Goal: Information Seeking & Learning: Learn about a topic

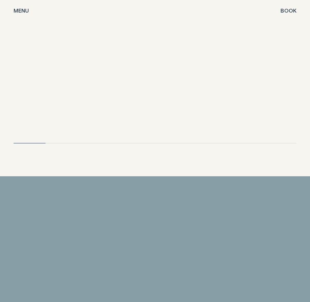
scroll to position [1561, 0]
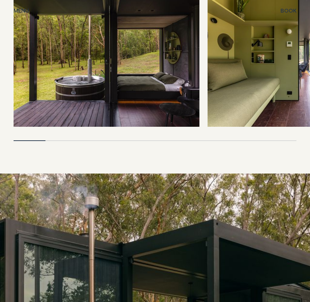
click at [95, 53] on img at bounding box center [107, 62] width 186 height 130
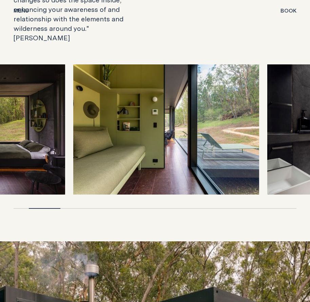
drag, startPoint x: 277, startPoint y: 123, endPoint x: 141, endPoint y: 149, distance: 138.0
click at [141, 149] on img at bounding box center [166, 129] width 186 height 130
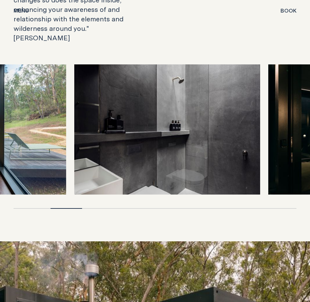
drag, startPoint x: 259, startPoint y: 132, endPoint x: 125, endPoint y: 148, distance: 135.0
click at [125, 148] on img at bounding box center [167, 129] width 186 height 130
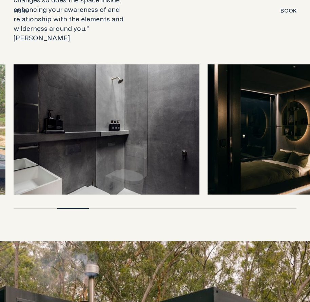
drag, startPoint x: 272, startPoint y: 123, endPoint x: 235, endPoint y: 121, distance: 37.7
click at [180, 139] on div at bounding box center [155, 129] width 283 height 130
drag, startPoint x: 252, startPoint y: 117, endPoint x: 155, endPoint y: 127, distance: 96.9
click at [155, 129] on div at bounding box center [155, 129] width 283 height 130
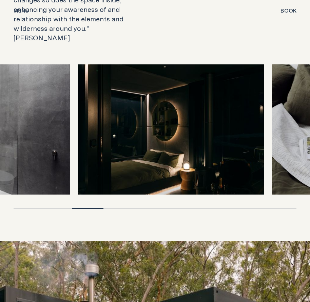
drag, startPoint x: 158, startPoint y: 124, endPoint x: 28, endPoint y: 131, distance: 130.4
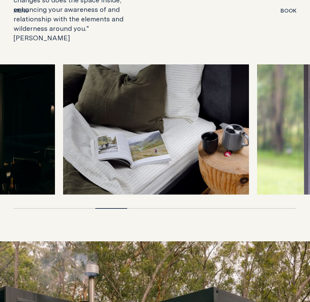
drag, startPoint x: 252, startPoint y: 115, endPoint x: 113, endPoint y: 120, distance: 139.8
click at [113, 120] on img at bounding box center [156, 129] width 186 height 130
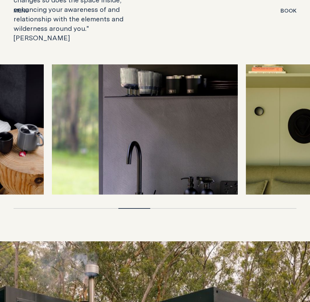
drag, startPoint x: 206, startPoint y: 121, endPoint x: 99, endPoint y: 131, distance: 107.7
click at [99, 131] on img at bounding box center [145, 129] width 186 height 130
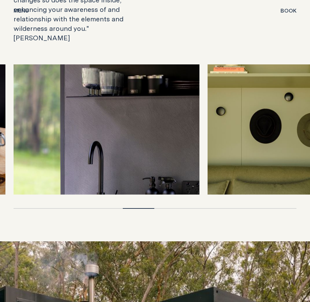
drag, startPoint x: 242, startPoint y: 108, endPoint x: 205, endPoint y: 109, distance: 37.0
click at [177, 117] on div at bounding box center [155, 129] width 283 height 130
drag, startPoint x: 186, startPoint y: 115, endPoint x: 78, endPoint y: 117, distance: 107.9
click at [73, 122] on div at bounding box center [155, 129] width 283 height 130
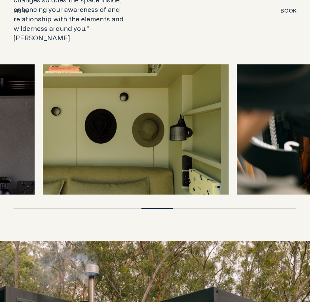
drag, startPoint x: 137, startPoint y: 115, endPoint x: -25, endPoint y: 117, distance: 161.8
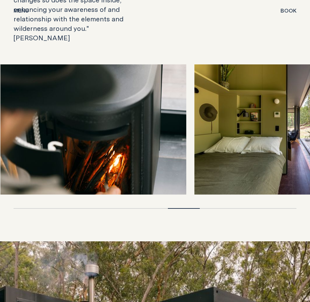
drag, startPoint x: 237, startPoint y: 117, endPoint x: 35, endPoint y: 115, distance: 202.5
click at [31, 121] on img at bounding box center [93, 129] width 186 height 130
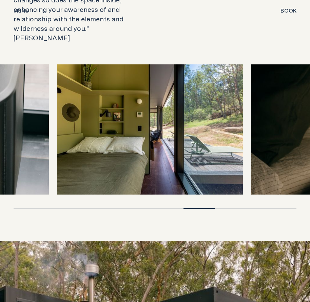
drag, startPoint x: 241, startPoint y: 107, endPoint x: 84, endPoint y: 110, distance: 156.1
click at [84, 112] on img at bounding box center [150, 129] width 186 height 130
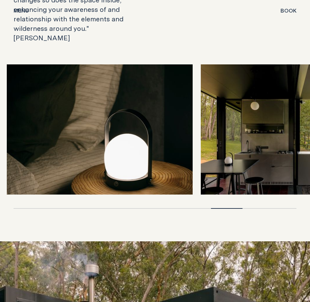
drag, startPoint x: 234, startPoint y: 120, endPoint x: 33, endPoint y: 144, distance: 202.6
click at [33, 144] on img at bounding box center [100, 129] width 186 height 130
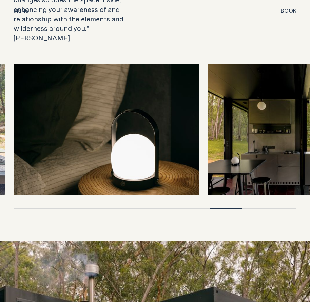
drag, startPoint x: 266, startPoint y: 130, endPoint x: 10, endPoint y: 138, distance: 255.9
click at [6, 140] on div at bounding box center [155, 136] width 310 height 145
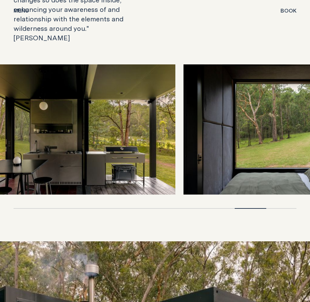
drag, startPoint x: 240, startPoint y: 138, endPoint x: 21, endPoint y: 153, distance: 219.3
click at [21, 153] on img at bounding box center [82, 129] width 186 height 130
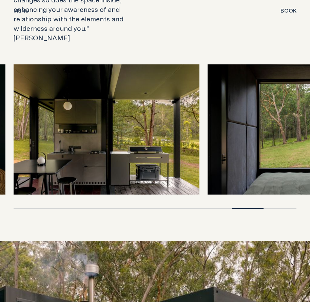
drag, startPoint x: 251, startPoint y: 144, endPoint x: 89, endPoint y: 148, distance: 162.9
click at [70, 152] on div at bounding box center [155, 129] width 283 height 130
drag, startPoint x: 169, startPoint y: 146, endPoint x: 222, endPoint y: 146, distance: 53.3
click at [40, 151] on img at bounding box center [107, 129] width 186 height 130
drag, startPoint x: 270, startPoint y: 140, endPoint x: 194, endPoint y: 121, distance: 78.8
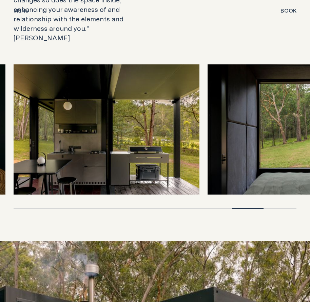
click at [98, 146] on div at bounding box center [155, 129] width 283 height 130
drag, startPoint x: 295, startPoint y: 102, endPoint x: 121, endPoint y: 104, distance: 174.1
click at [115, 104] on div at bounding box center [155, 129] width 283 height 130
click at [279, 190] on div at bounding box center [155, 141] width 310 height 155
drag, startPoint x: 245, startPoint y: 189, endPoint x: 250, endPoint y: 166, distance: 24.4
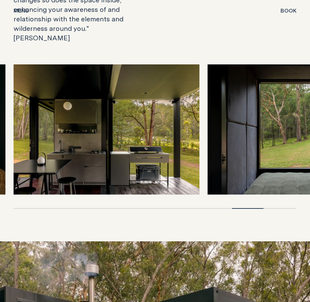
click at [289, 208] on div at bounding box center [155, 208] width 283 height 1
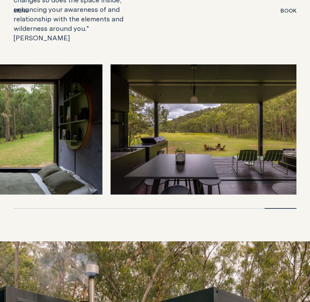
drag, startPoint x: 231, startPoint y: 142, endPoint x: -47, endPoint y: 142, distance: 277.8
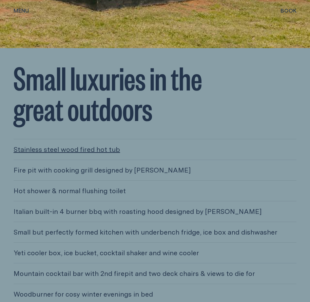
scroll to position [2035, 0]
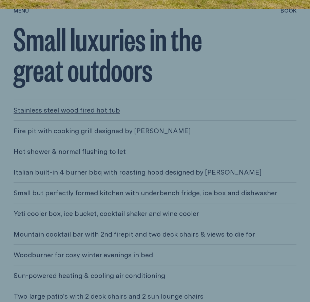
click at [99, 100] on link "Stainless steel wood fired hot tub" at bounding box center [155, 110] width 283 height 20
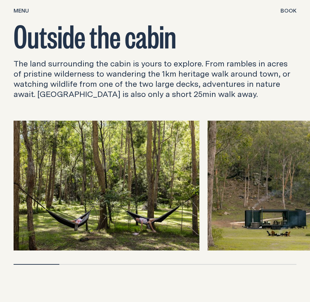
scroll to position [2476, 0]
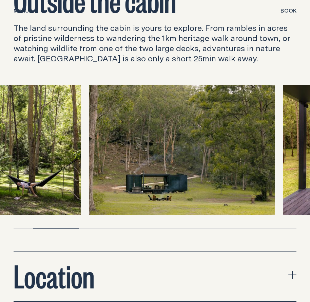
drag, startPoint x: 173, startPoint y: 126, endPoint x: 54, endPoint y: 138, distance: 119.4
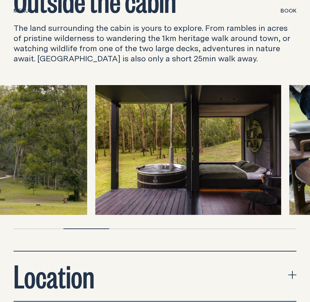
drag, startPoint x: 195, startPoint y: 133, endPoint x: 83, endPoint y: 156, distance: 115.0
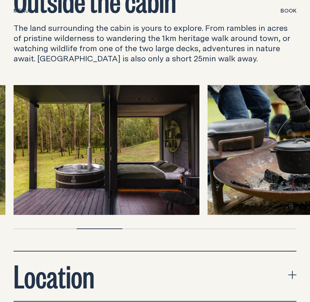
drag, startPoint x: 216, startPoint y: 126, endPoint x: 79, endPoint y: 164, distance: 141.8
click at [79, 164] on div at bounding box center [155, 150] width 283 height 130
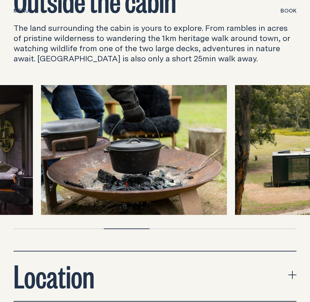
drag, startPoint x: 173, startPoint y: 136, endPoint x: 18, endPoint y: 155, distance: 155.9
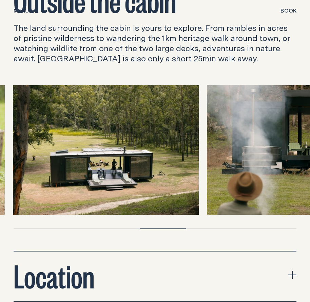
drag, startPoint x: 261, startPoint y: 130, endPoint x: 64, endPoint y: 143, distance: 197.2
click at [64, 143] on img at bounding box center [106, 150] width 186 height 130
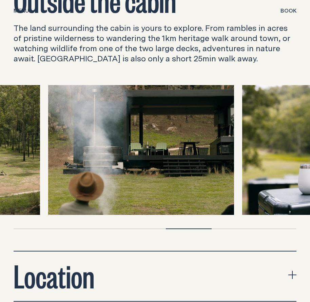
drag, startPoint x: 222, startPoint y: 141, endPoint x: 102, endPoint y: 161, distance: 121.7
click at [102, 161] on img at bounding box center [141, 150] width 186 height 130
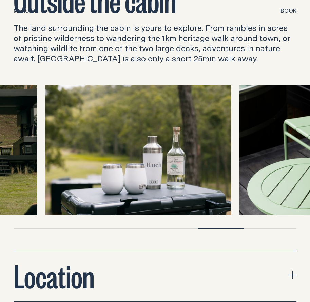
drag, startPoint x: 263, startPoint y: 131, endPoint x: 100, endPoint y: 156, distance: 164.7
click at [100, 156] on img at bounding box center [138, 150] width 186 height 130
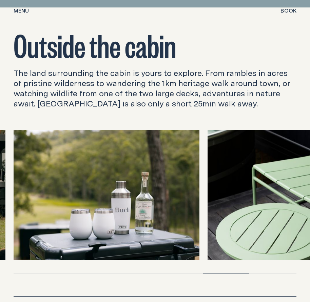
scroll to position [2443, 0]
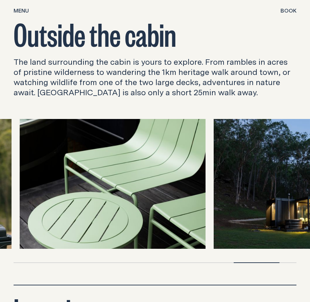
drag, startPoint x: 237, startPoint y: 182, endPoint x: 46, endPoint y: 193, distance: 190.7
click at [46, 193] on img at bounding box center [113, 184] width 186 height 130
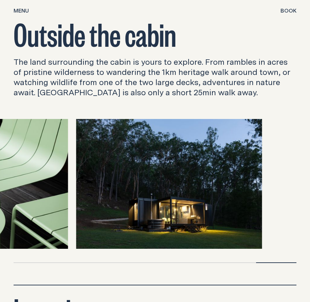
drag, startPoint x: 237, startPoint y: 170, endPoint x: 96, endPoint y: 190, distance: 142.9
click at [96, 191] on img at bounding box center [169, 184] width 186 height 130
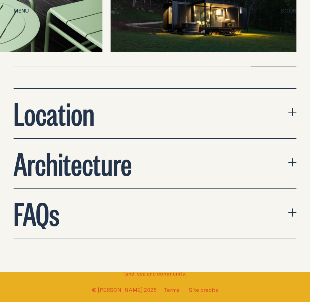
scroll to position [2646, 0]
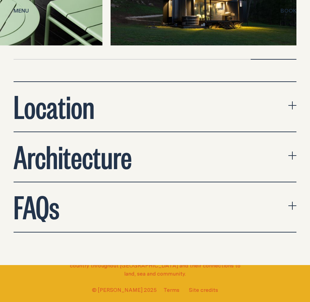
click at [294, 105] on icon "expand accordion" at bounding box center [292, 105] width 8 height 1
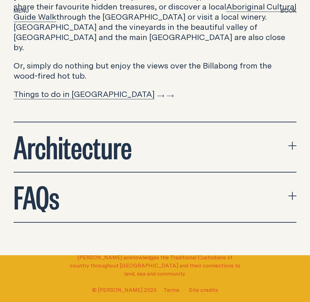
scroll to position [3155, 0]
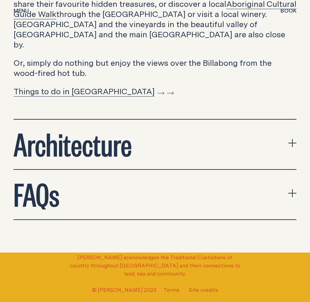
click at [274, 120] on button "Architecture" at bounding box center [155, 145] width 283 height 50
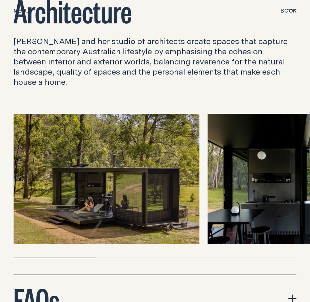
scroll to position [3291, 0]
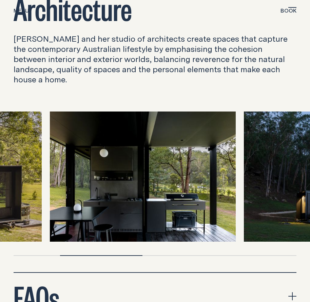
drag, startPoint x: 243, startPoint y: 138, endPoint x: 84, endPoint y: 156, distance: 159.1
click at [84, 156] on img at bounding box center [143, 177] width 186 height 130
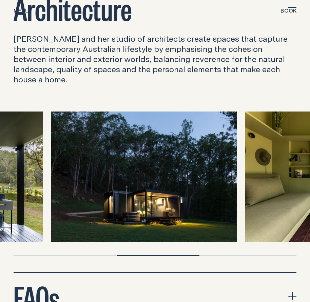
drag, startPoint x: 267, startPoint y: 162, endPoint x: 110, endPoint y: 174, distance: 157.5
click at [110, 174] on img at bounding box center [144, 177] width 186 height 130
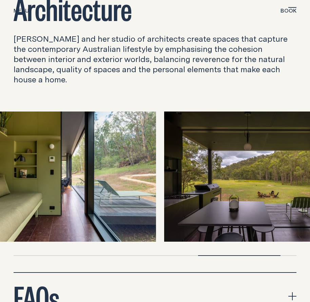
drag, startPoint x: 267, startPoint y: 167, endPoint x: 27, endPoint y: 184, distance: 240.4
click at [27, 184] on img at bounding box center [63, 177] width 186 height 130
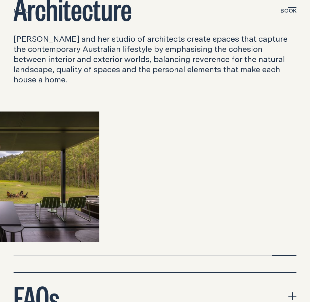
drag, startPoint x: 247, startPoint y: 170, endPoint x: -12, endPoint y: 175, distance: 258.9
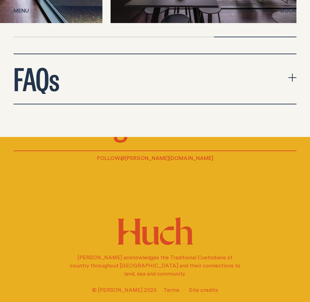
scroll to position [3404, 0]
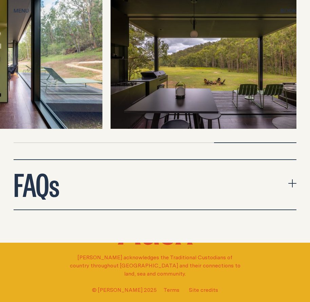
click at [290, 179] on icon "expand accordion" at bounding box center [292, 183] width 8 height 8
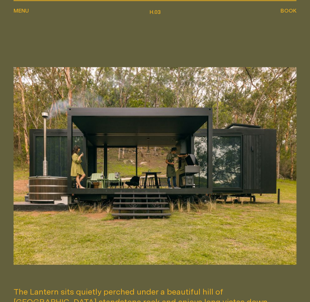
scroll to position [0, 0]
